Goal: Book appointment/travel/reservation

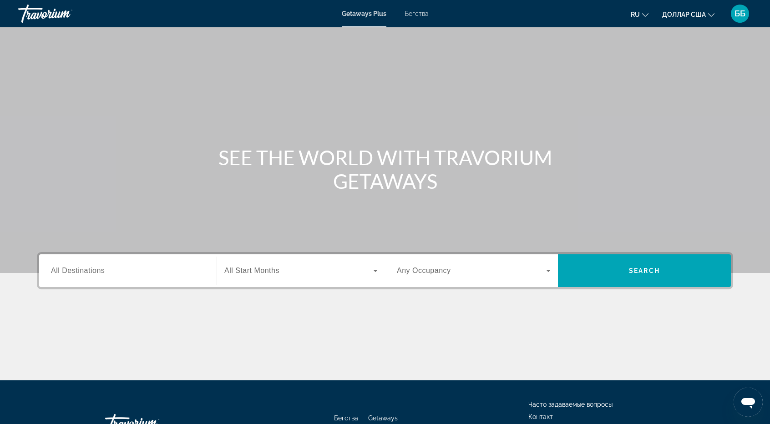
click at [80, 271] on span "All Destinations" at bounding box center [78, 271] width 54 height 8
click at [80, 271] on input "Destination All Destinations" at bounding box center [128, 271] width 154 height 11
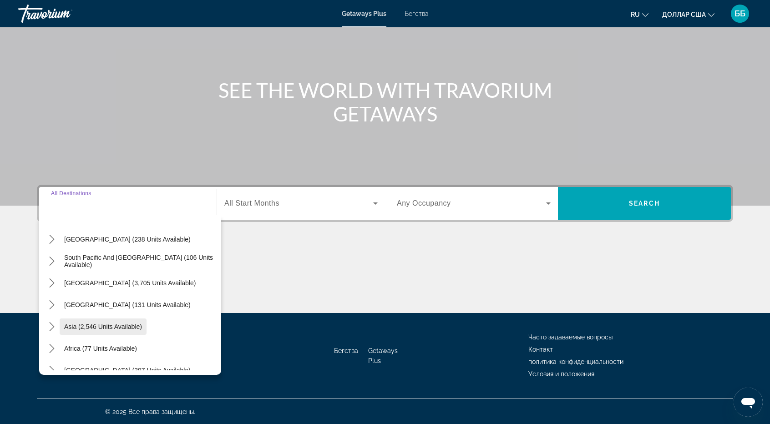
scroll to position [147, 0]
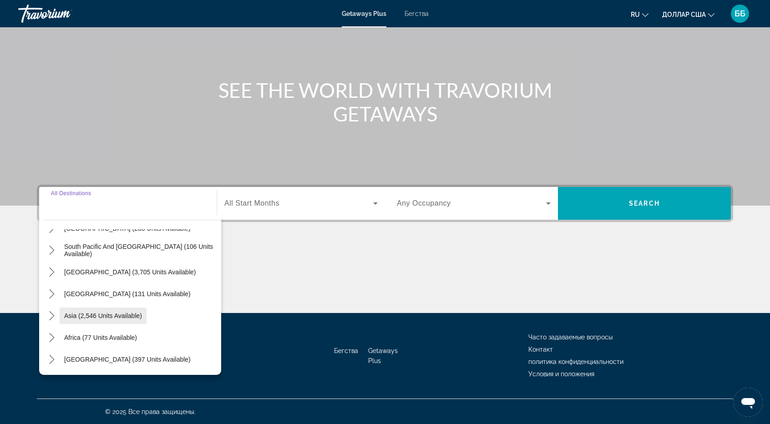
click at [116, 317] on span "Asia (2,546 units available)" at bounding box center [103, 315] width 78 height 7
type input "**********"
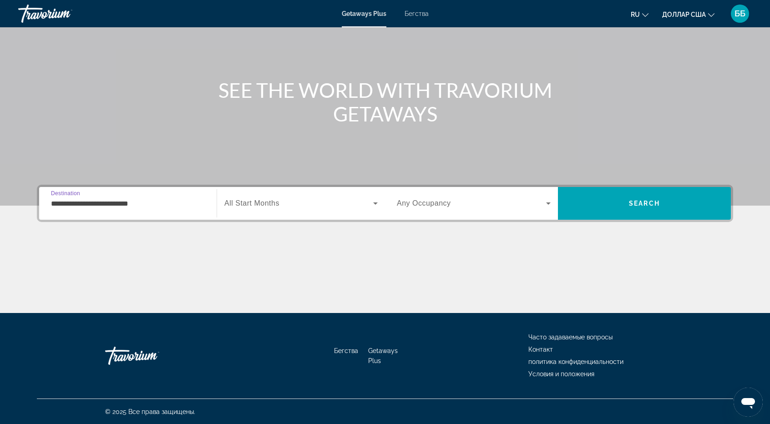
click at [87, 207] on input "**********" at bounding box center [128, 203] width 154 height 11
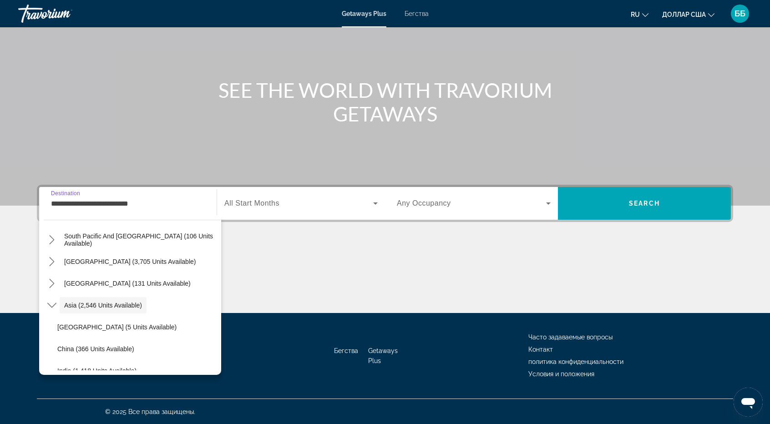
scroll to position [138, 0]
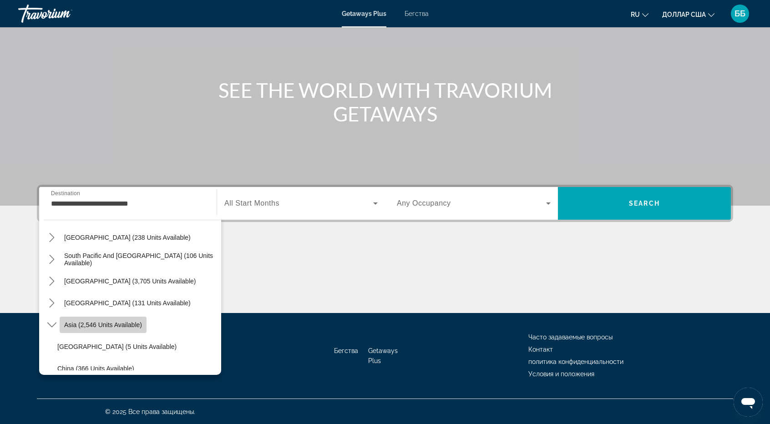
click at [111, 330] on span "Select destination: Asia (2,546 units available)" at bounding box center [103, 325] width 87 height 22
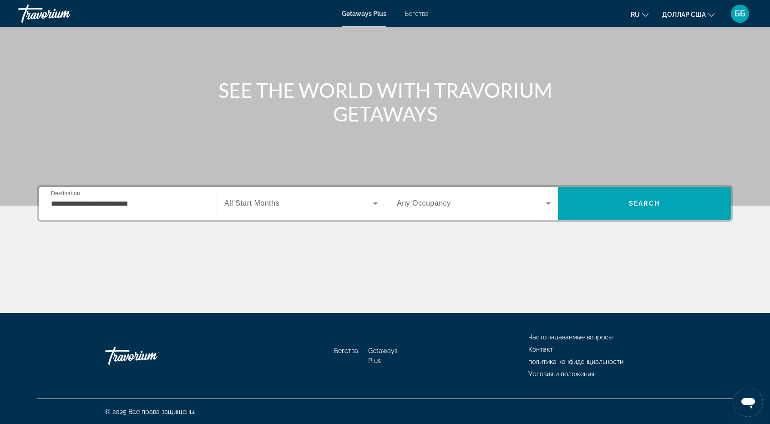
click at [264, 203] on span "All Start Months" at bounding box center [251, 203] width 55 height 8
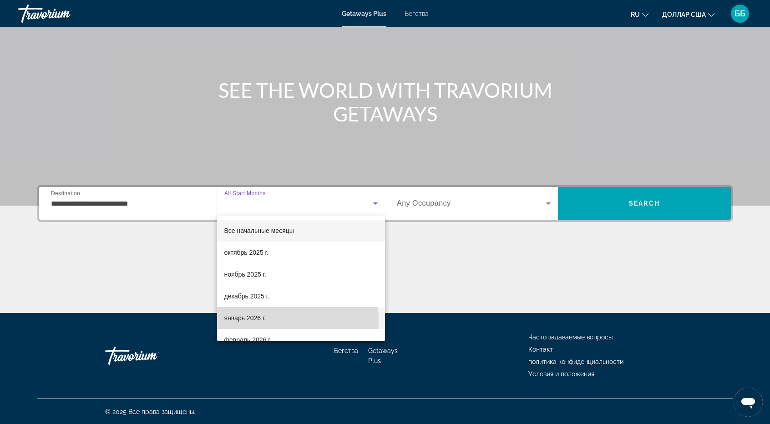
click at [240, 320] on font "январь 2026 г." at bounding box center [245, 317] width 42 height 7
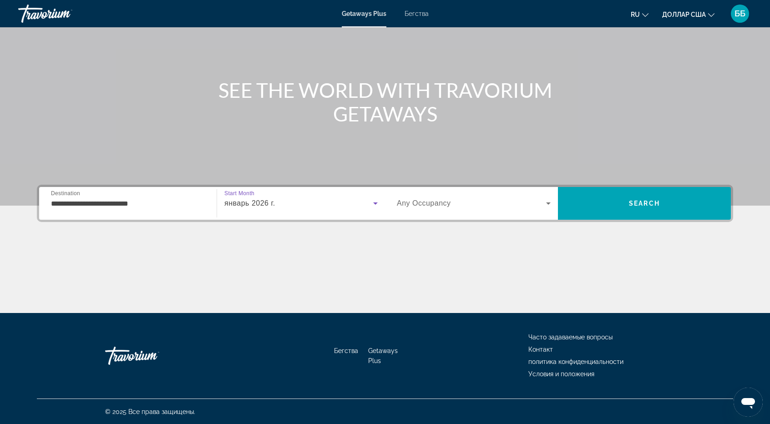
click at [549, 201] on icon "Виджет поиска" at bounding box center [548, 203] width 11 height 11
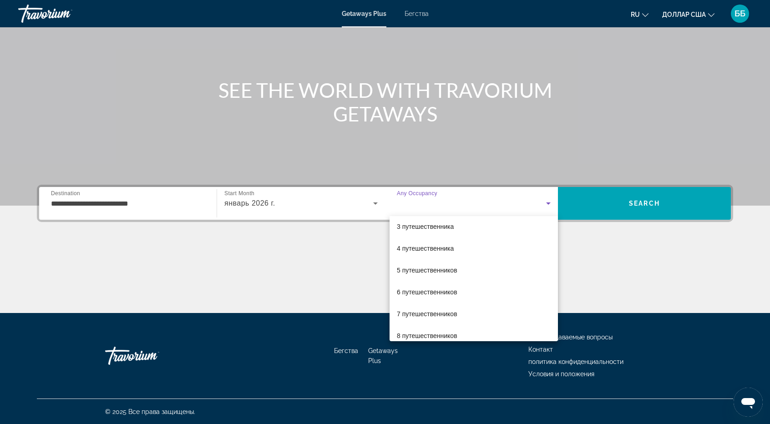
scroll to position [49, 0]
click at [453, 294] on span "6 путешественников" at bounding box center [427, 290] width 60 height 11
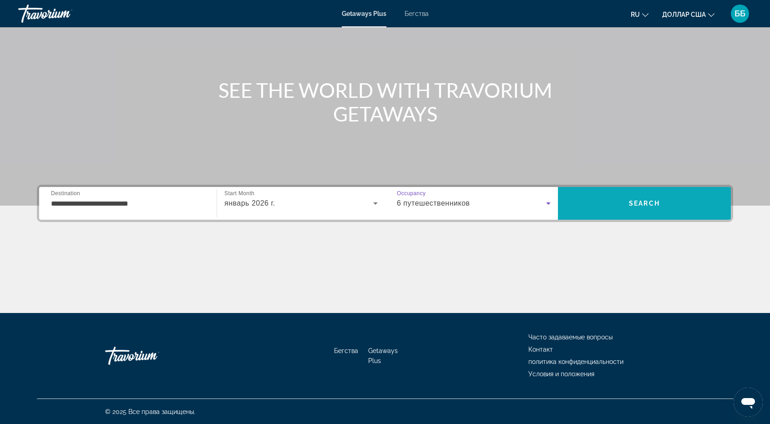
click at [637, 207] on span "Поиск" at bounding box center [644, 203] width 173 height 22
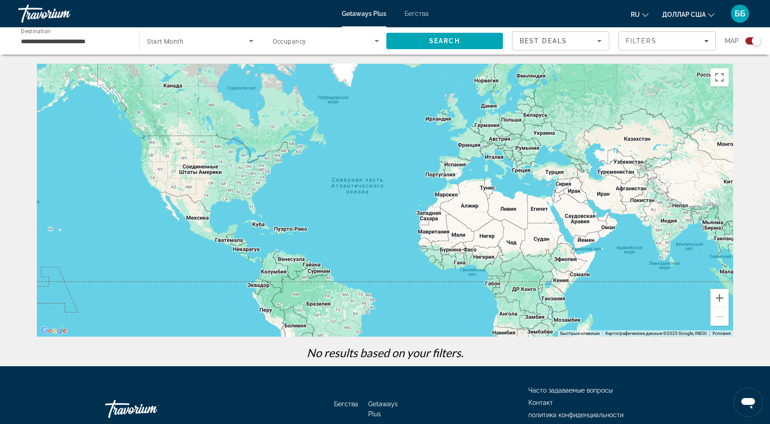
click at [577, 223] on div "Основное содержание" at bounding box center [385, 200] width 696 height 273
click at [580, 223] on div "Основное содержание" at bounding box center [385, 200] width 696 height 273
click at [166, 37] on span "Search widget" at bounding box center [197, 40] width 101 height 11
click at [70, 41] on div at bounding box center [385, 212] width 770 height 424
click at [74, 38] on input "**********" at bounding box center [74, 41] width 106 height 11
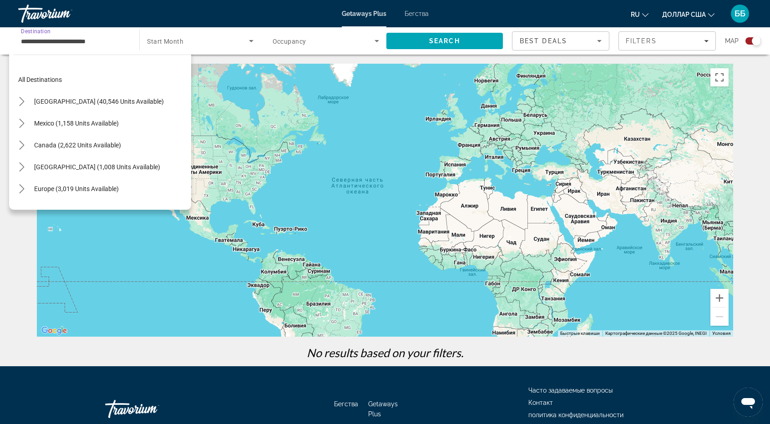
scroll to position [163, 0]
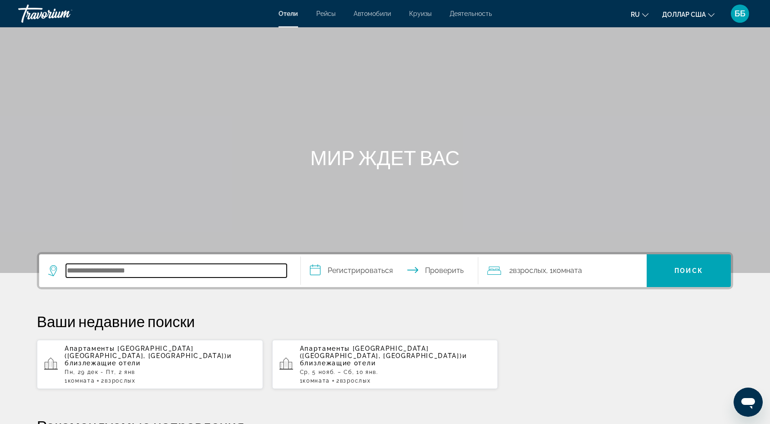
click at [90, 269] on input "Поиск отеля" at bounding box center [176, 271] width 221 height 14
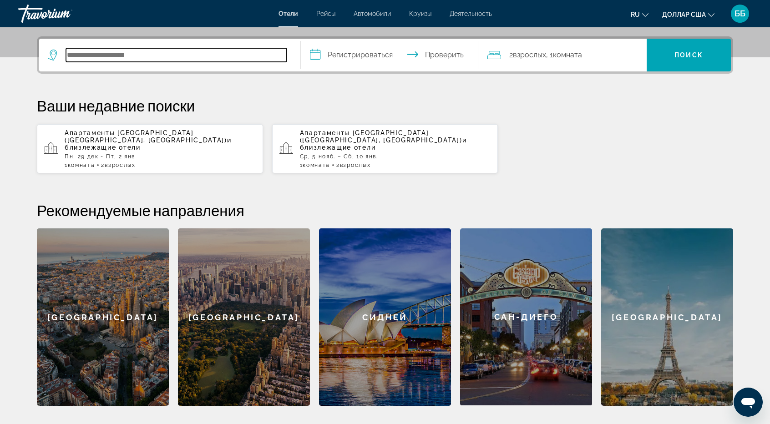
scroll to position [222, 0]
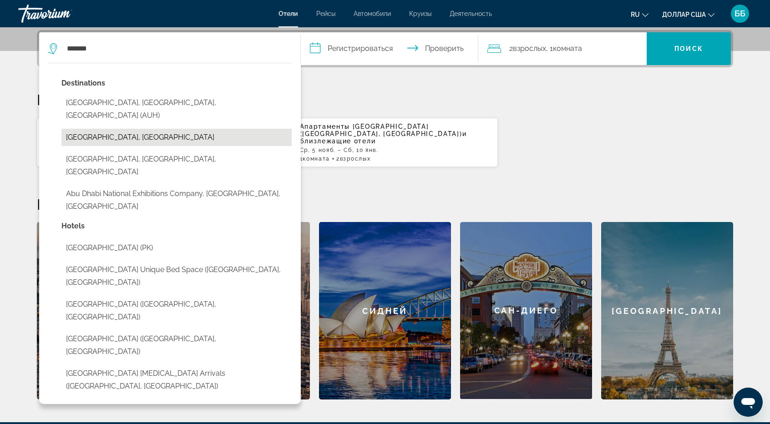
click at [102, 129] on button "Abu Dhabi Emirate, United Arab Emirates" at bounding box center [176, 137] width 230 height 17
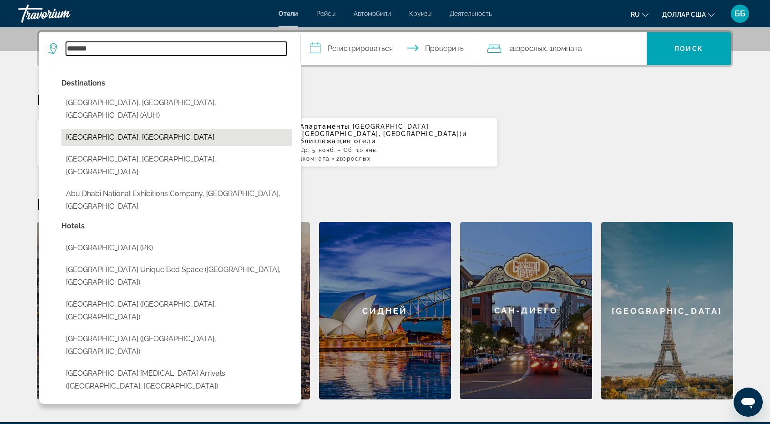
type input "**********"
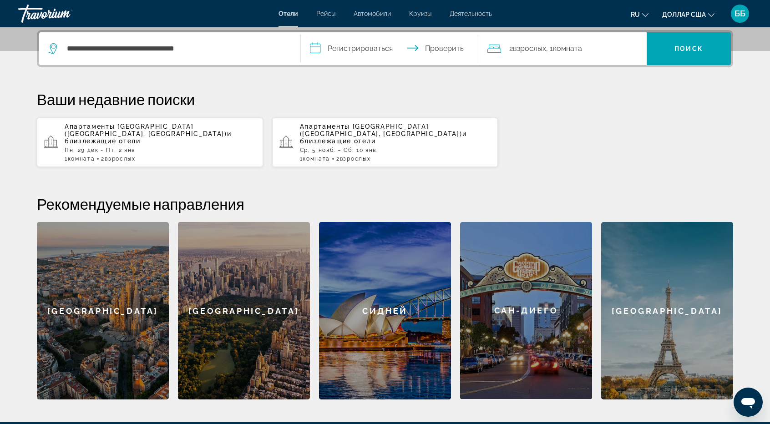
click at [348, 49] on input "**********" at bounding box center [391, 49] width 181 height 35
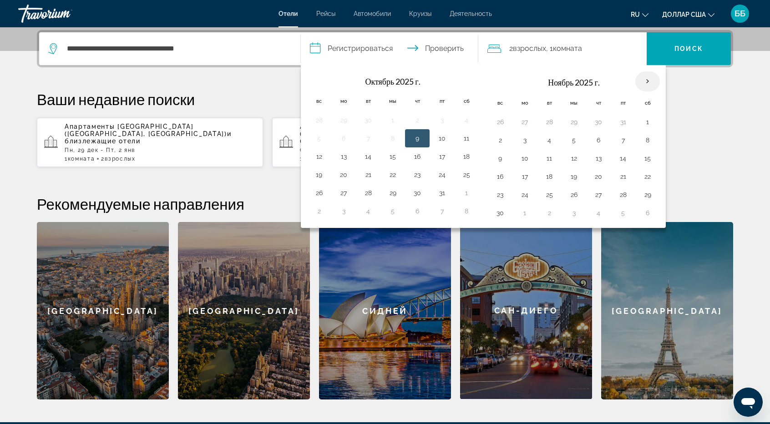
click at [640, 81] on th "В следующем месяце" at bounding box center [647, 81] width 25 height 20
click at [645, 213] on button "6" at bounding box center [647, 212] width 15 height 13
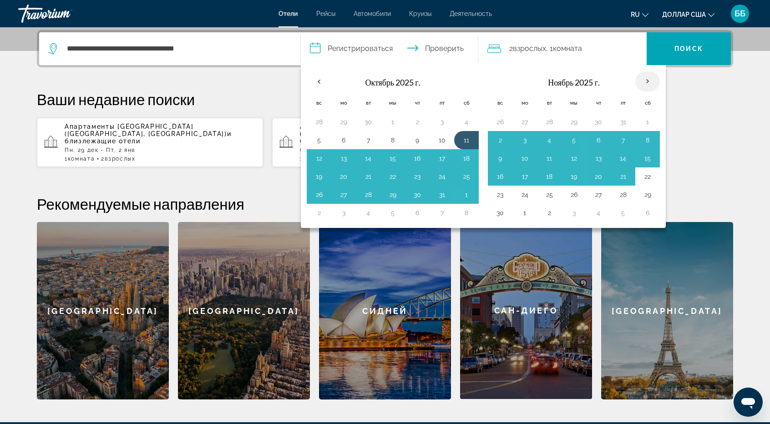
click at [642, 77] on th "В следующем месяце" at bounding box center [647, 81] width 25 height 20
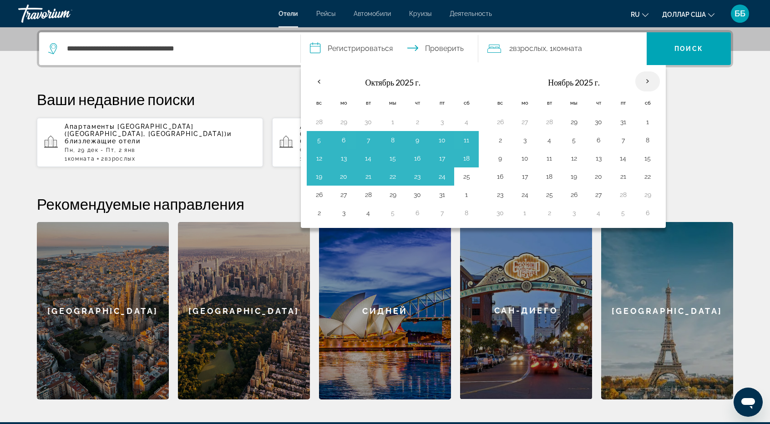
click at [642, 77] on th "В следующем месяце" at bounding box center [647, 81] width 25 height 20
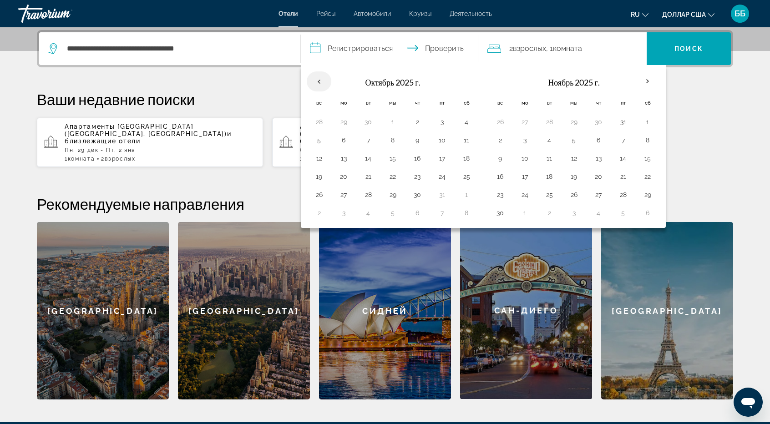
click at [319, 77] on th "Previous month" at bounding box center [319, 81] width 25 height 20
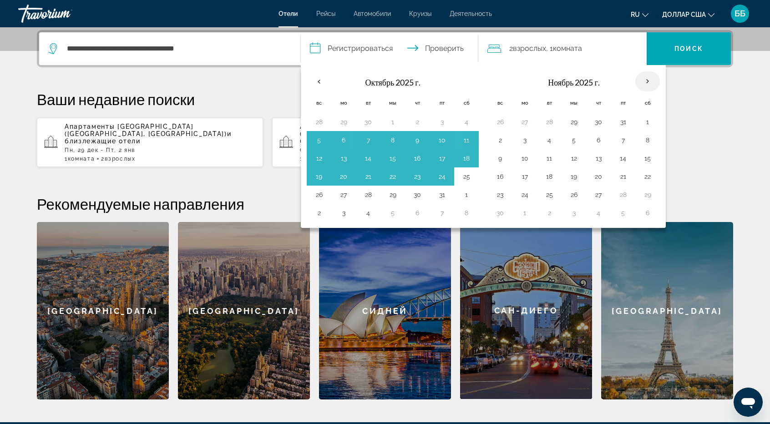
click at [645, 80] on th "В следующем месяце" at bounding box center [647, 81] width 25 height 20
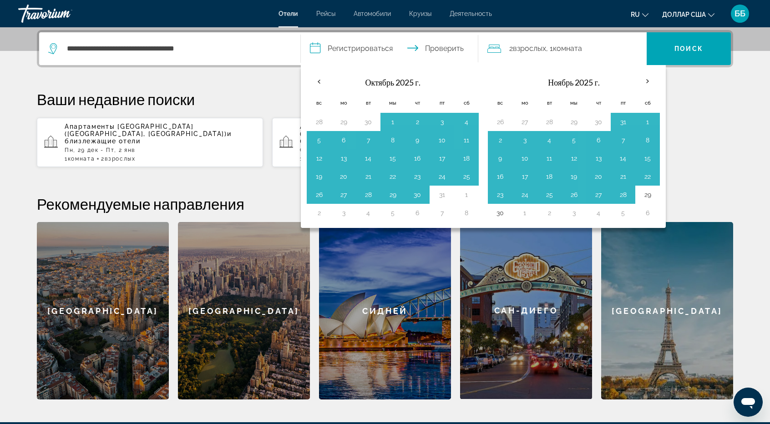
click at [615, 45] on div "2 взрослых Взрослый , 1 комната комнаты" at bounding box center [566, 48] width 159 height 13
